Goal: Check status: Check status

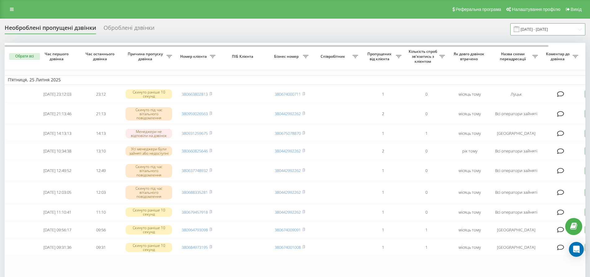
click at [565, 33] on input "[DATE] - [DATE]" at bounding box center [547, 29] width 75 height 12
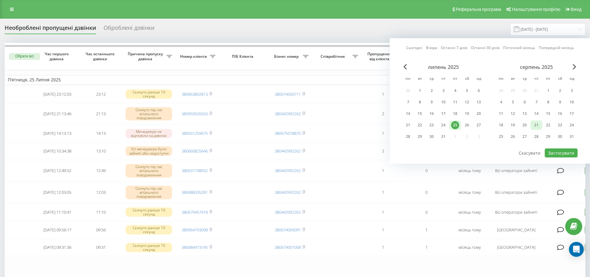
click at [536, 127] on div "21" at bounding box center [536, 125] width 8 height 8
click at [564, 149] on button "Застосувати" at bounding box center [561, 152] width 33 height 9
type input "[DATE] - [DATE]"
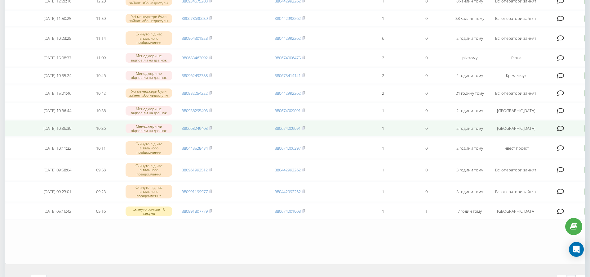
scroll to position [31, 0]
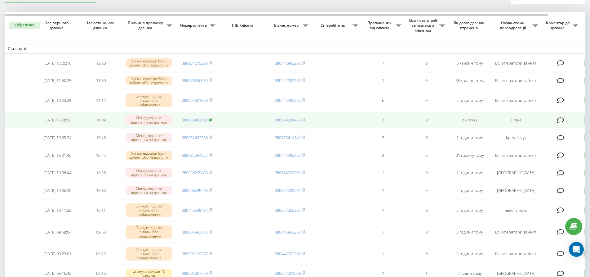
click at [209, 119] on rect at bounding box center [210, 119] width 2 height 3
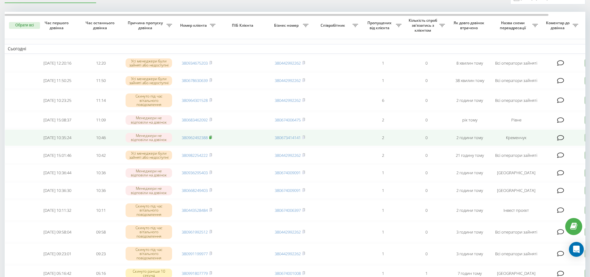
click at [209, 137] on rect at bounding box center [210, 137] width 2 height 3
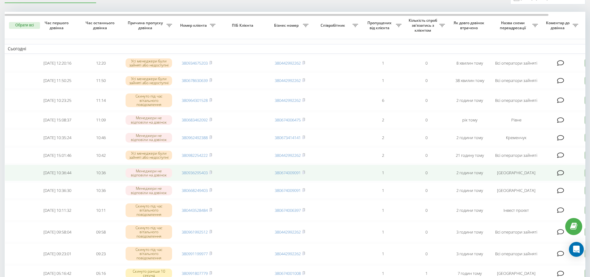
click at [209, 172] on span "380936295403" at bounding box center [197, 173] width 30 height 6
click at [211, 172] on rect at bounding box center [210, 172] width 2 height 3
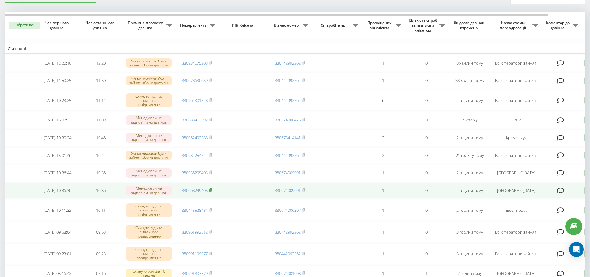
click at [210, 191] on rect at bounding box center [210, 190] width 2 height 3
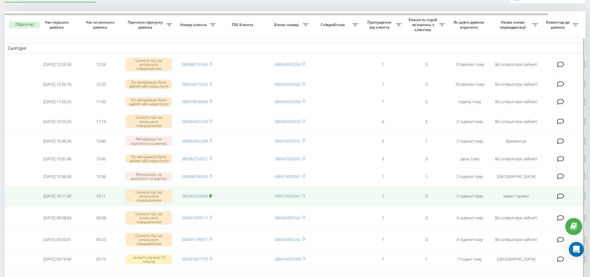
click at [211, 196] on rect at bounding box center [210, 195] width 2 height 3
click at [212, 196] on icon at bounding box center [211, 195] width 2 height 3
